Goal: Check status

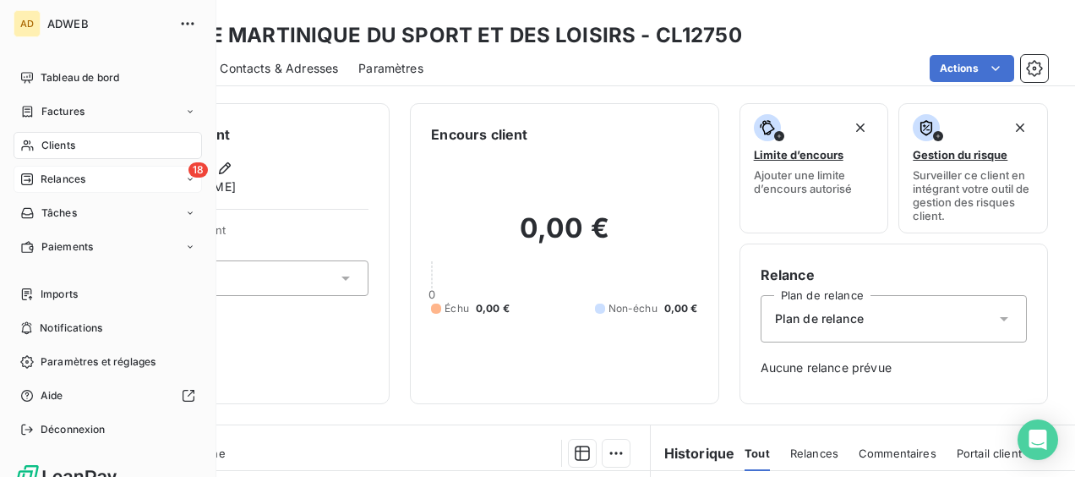
click at [57, 176] on span "Relances" at bounding box center [63, 179] width 45 height 15
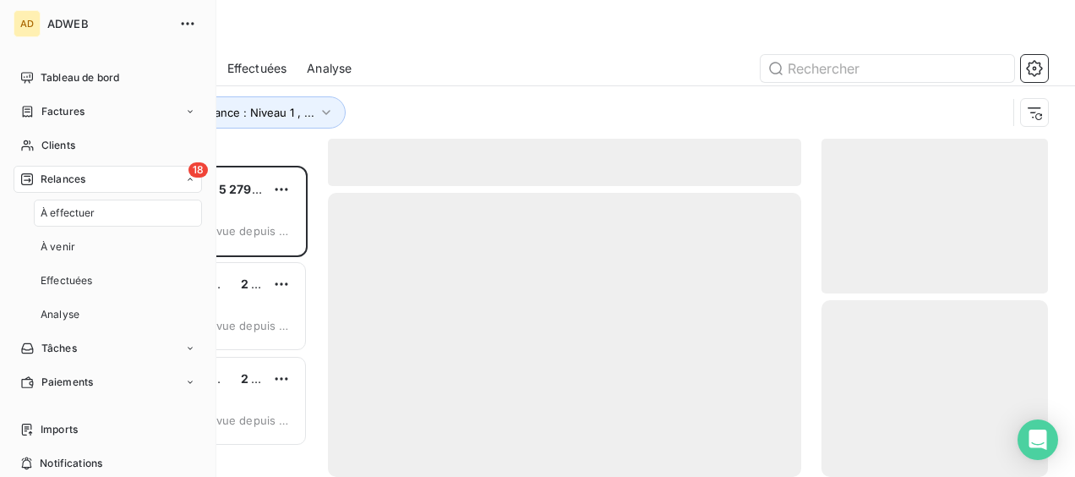
scroll to position [297, 213]
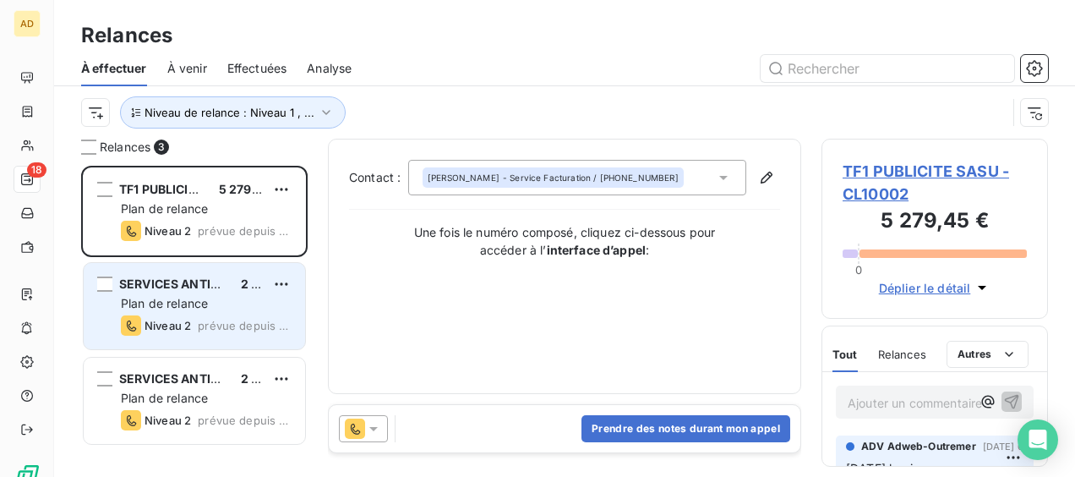
click at [225, 292] on div "SERVICES ANTILLES AUTOMOBILES (S2A) SARL 2 441,25 € Plan de relance Niveau 2 pr…" at bounding box center [194, 306] width 221 height 86
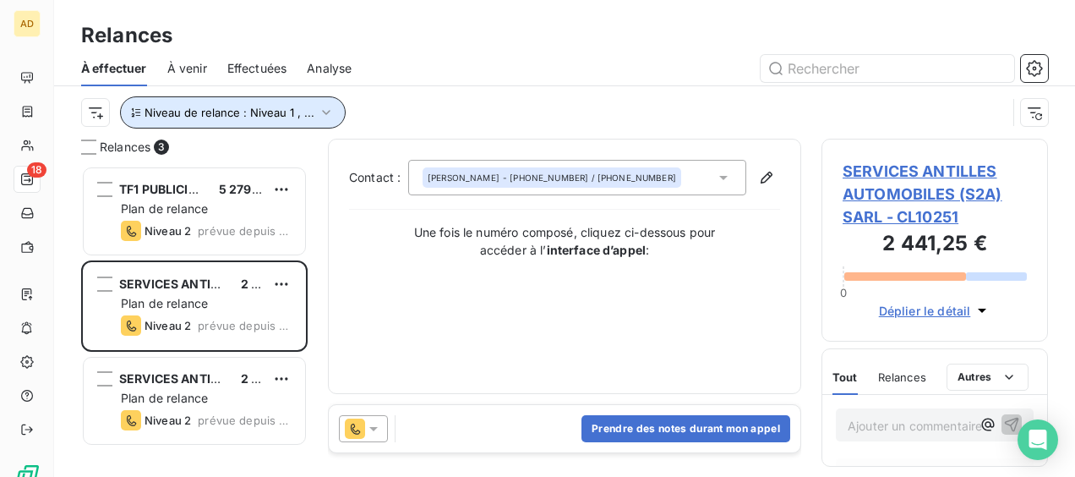
click at [330, 114] on icon "button" at bounding box center [326, 112] width 17 height 17
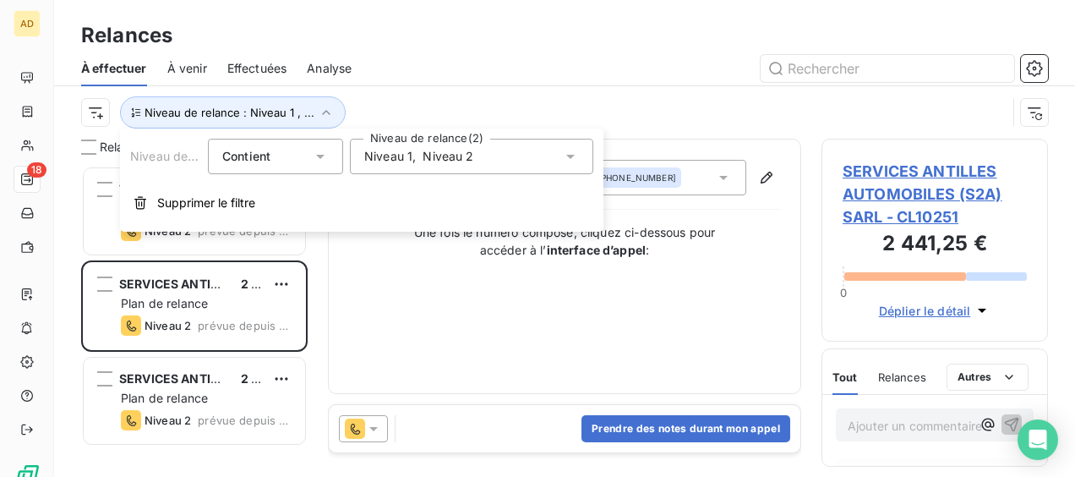
click at [570, 159] on icon at bounding box center [570, 156] width 17 height 17
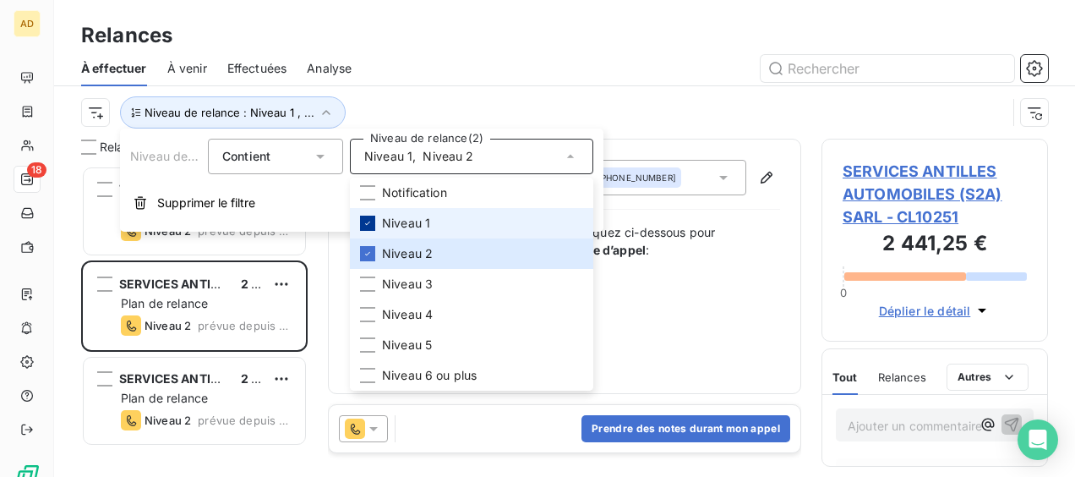
click at [366, 230] on div at bounding box center [367, 222] width 15 height 15
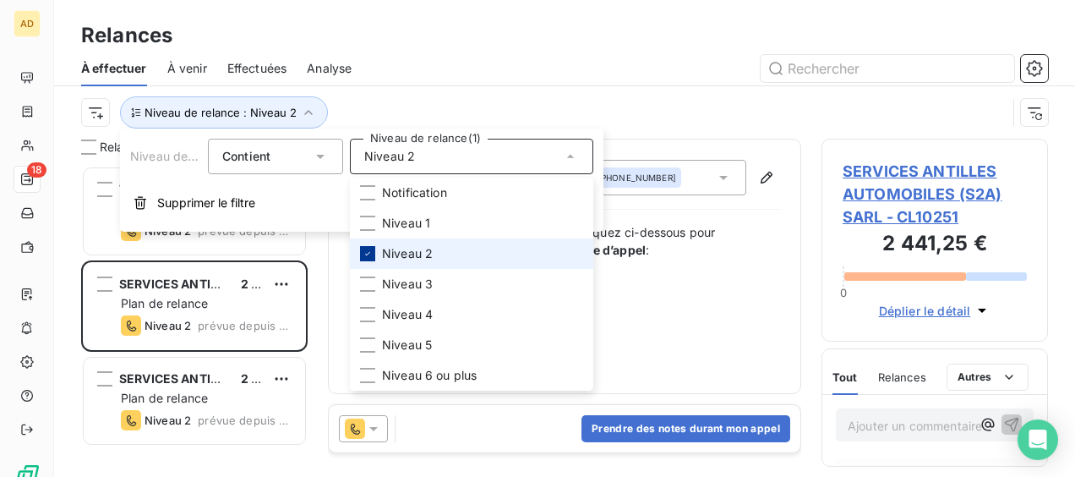
scroll to position [297, 213]
click at [360, 255] on div at bounding box center [367, 253] width 15 height 15
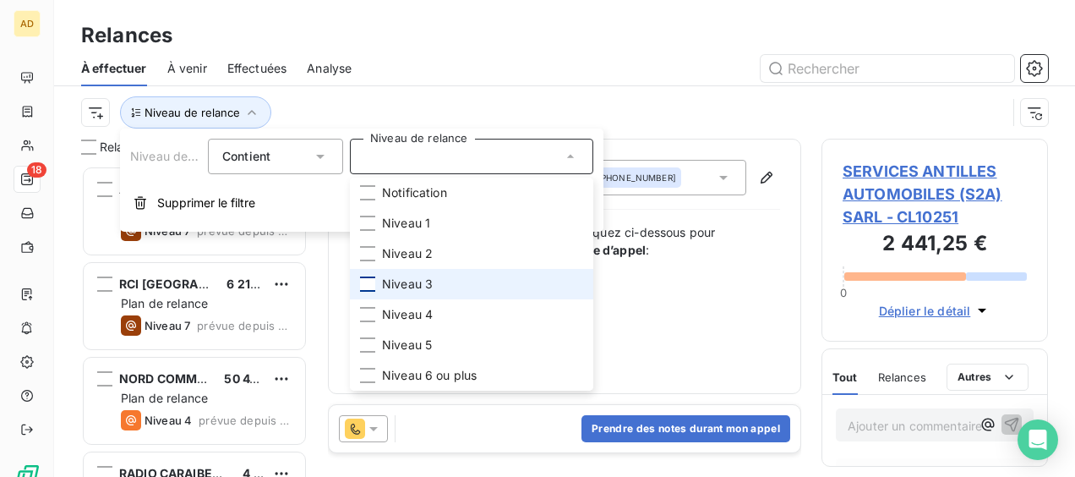
click at [367, 279] on div at bounding box center [367, 283] width 15 height 15
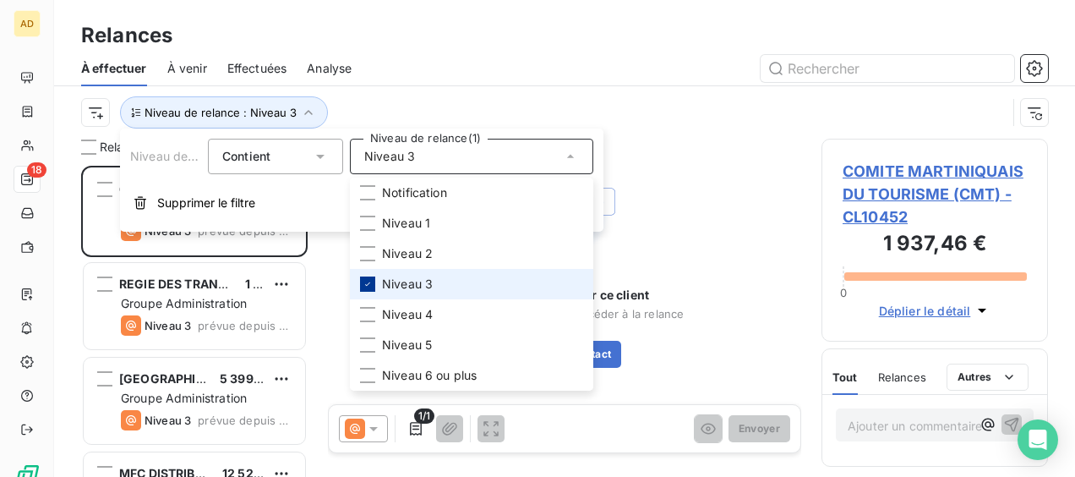
scroll to position [297, 213]
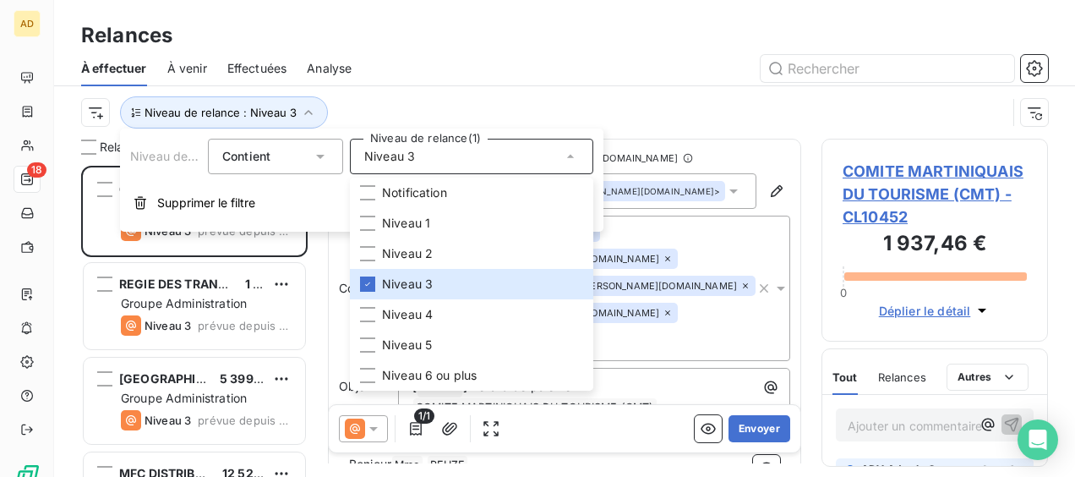
click at [527, 30] on div "Relances" at bounding box center [564, 35] width 1021 height 30
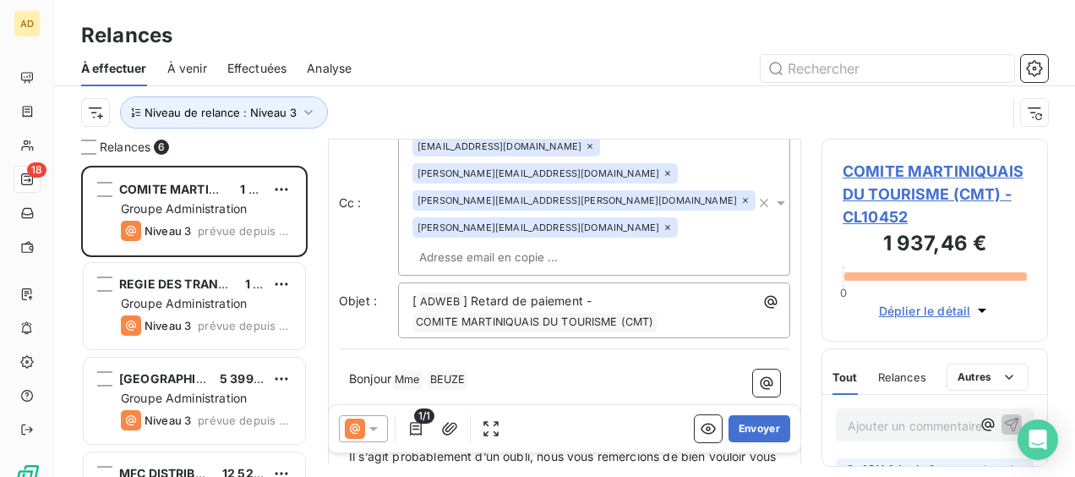
scroll to position [0, 0]
